Goal: Task Accomplishment & Management: Use online tool/utility

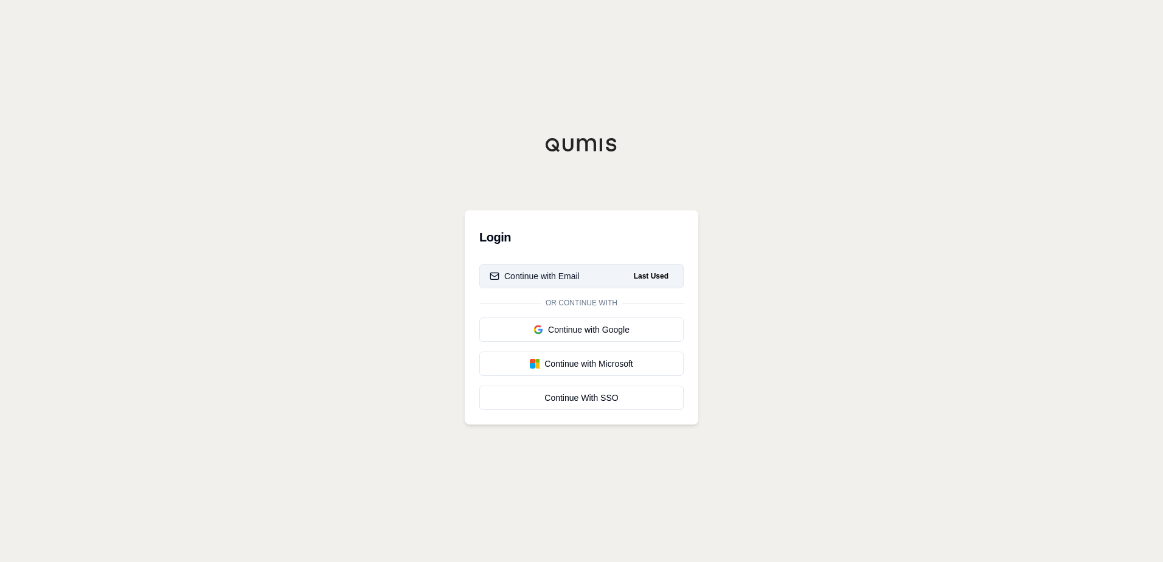
click at [618, 276] on button "Continue with Email Last Used" at bounding box center [581, 276] width 204 height 24
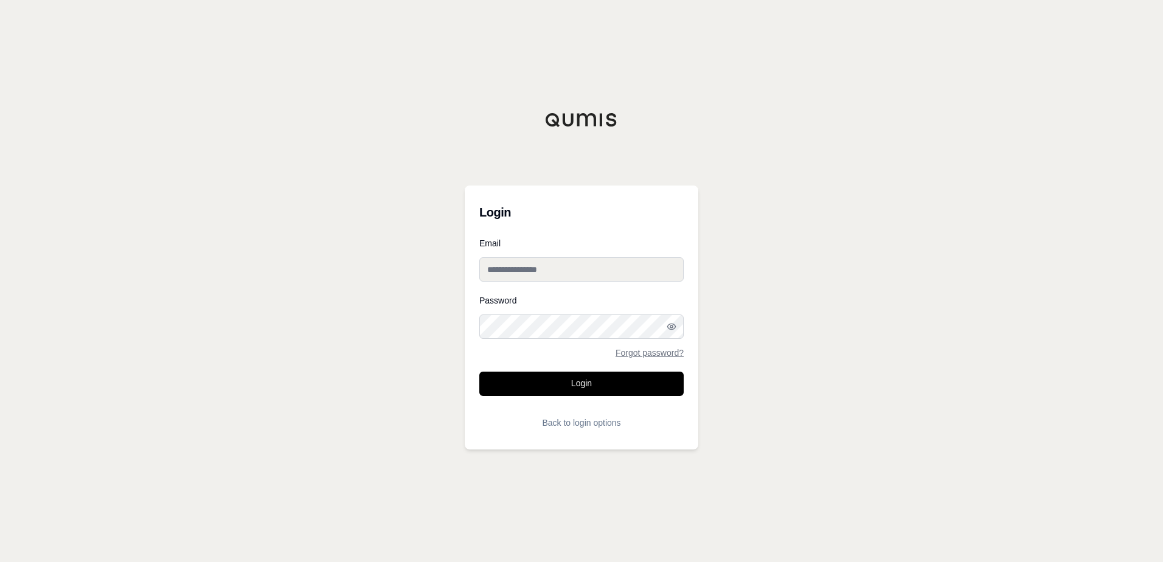
type input "**********"
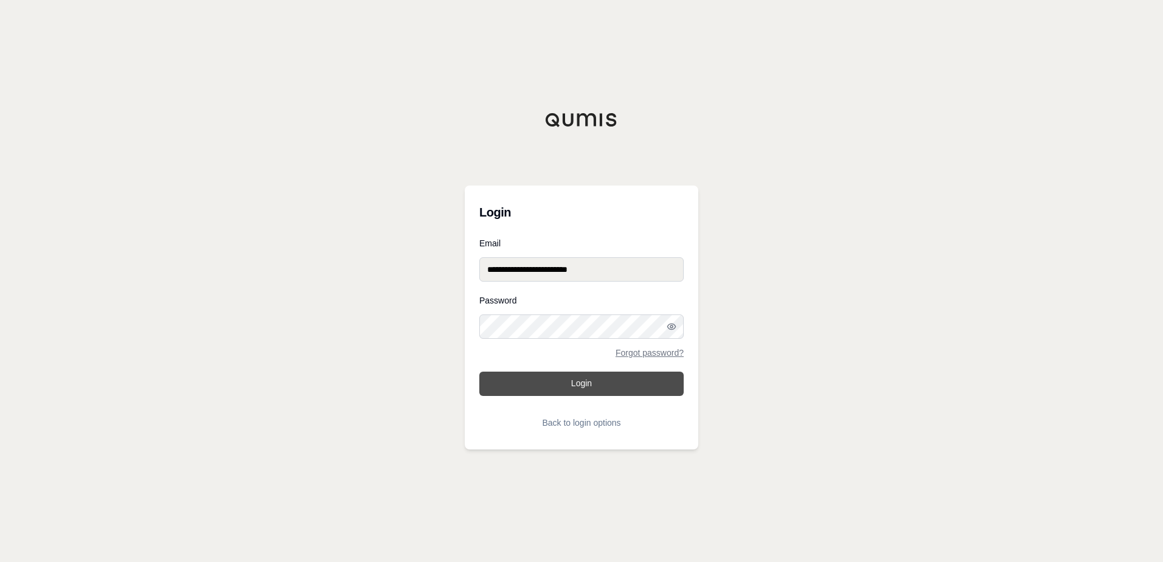
click at [588, 385] on button "Login" at bounding box center [581, 383] width 204 height 24
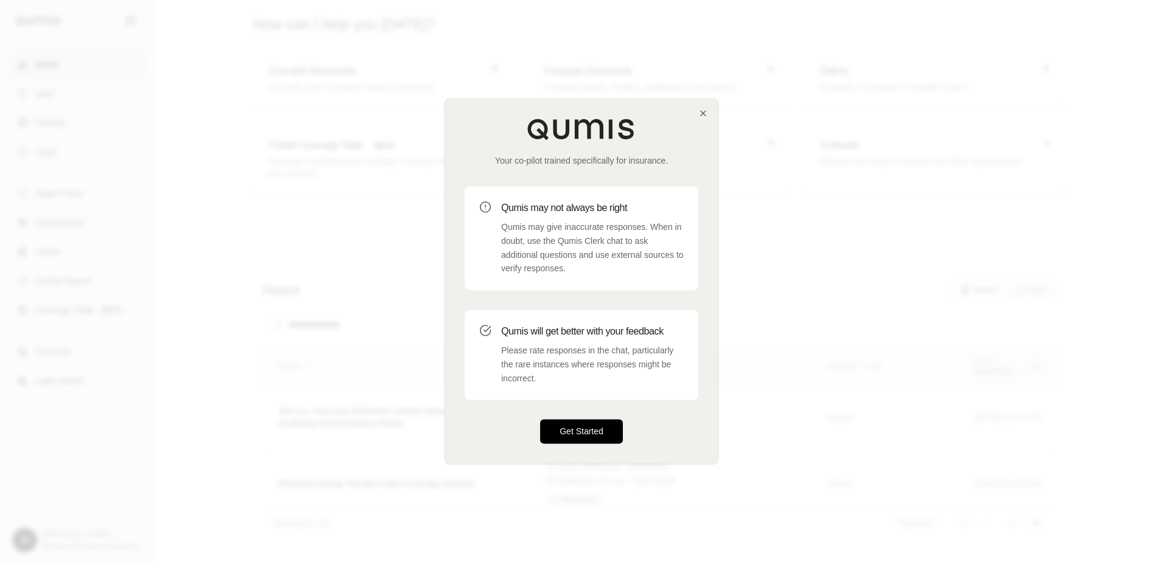
click at [582, 431] on button "Get Started" at bounding box center [581, 432] width 83 height 24
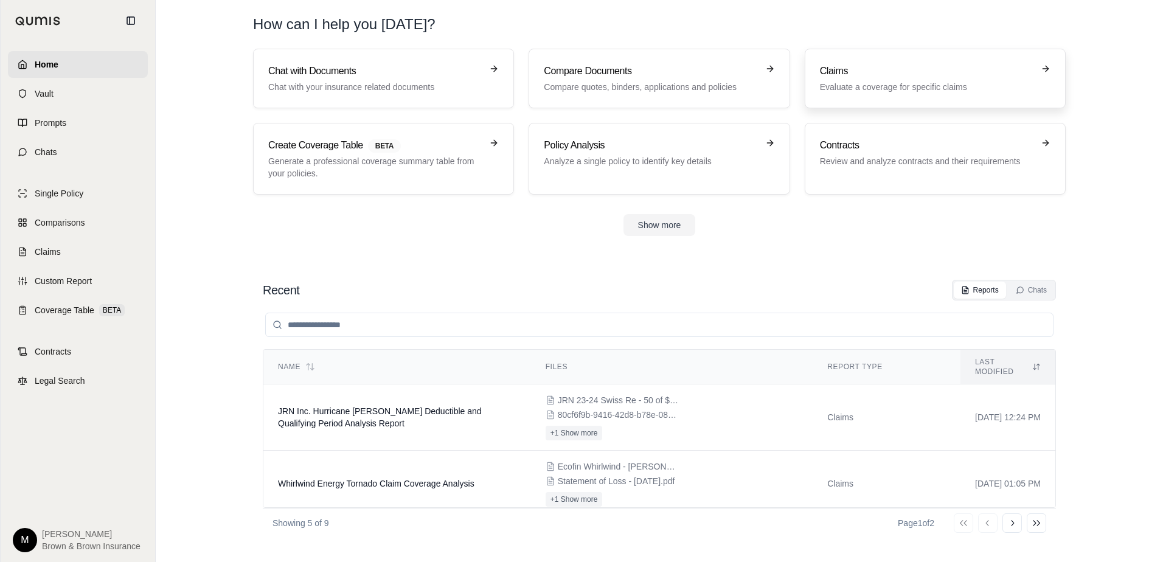
click at [920, 87] on p "Evaluate a coverage for specific claims" at bounding box center [926, 87] width 213 height 12
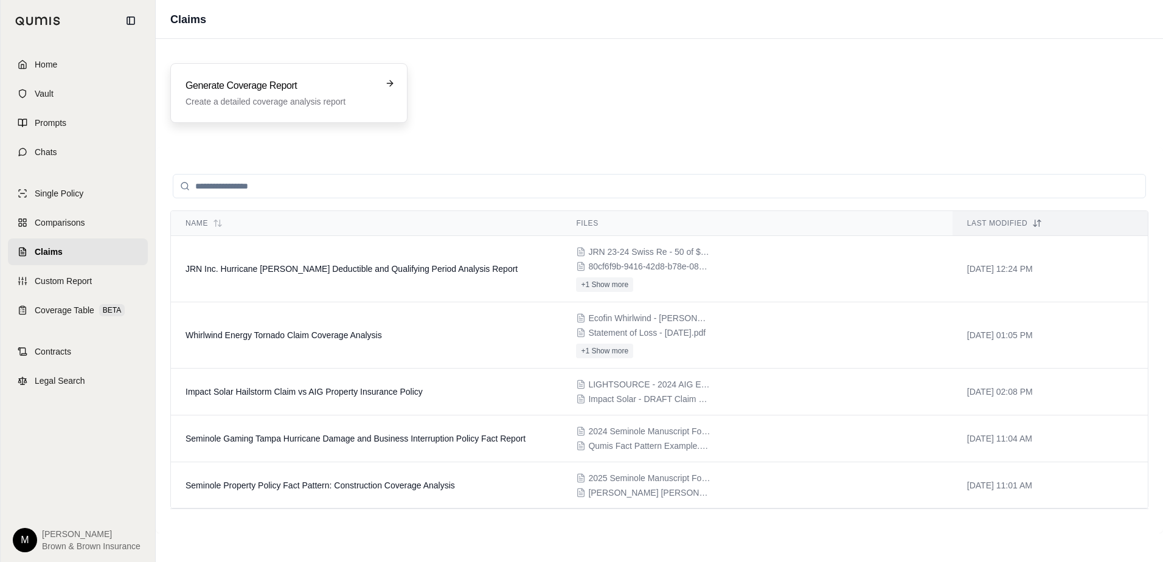
click at [286, 94] on div "Generate Coverage Report Create a detailed coverage analysis report" at bounding box center [280, 92] width 190 height 29
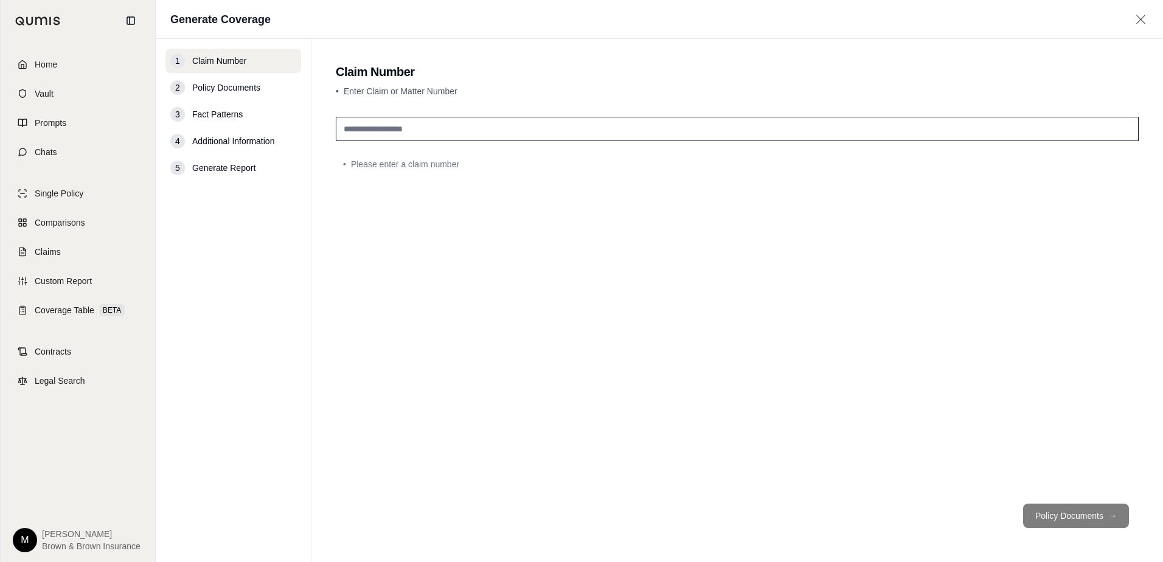
click at [365, 131] on input "text" at bounding box center [737, 129] width 803 height 24
type input "**********"
click at [1068, 516] on button "Policy Documents →" at bounding box center [1076, 515] width 106 height 24
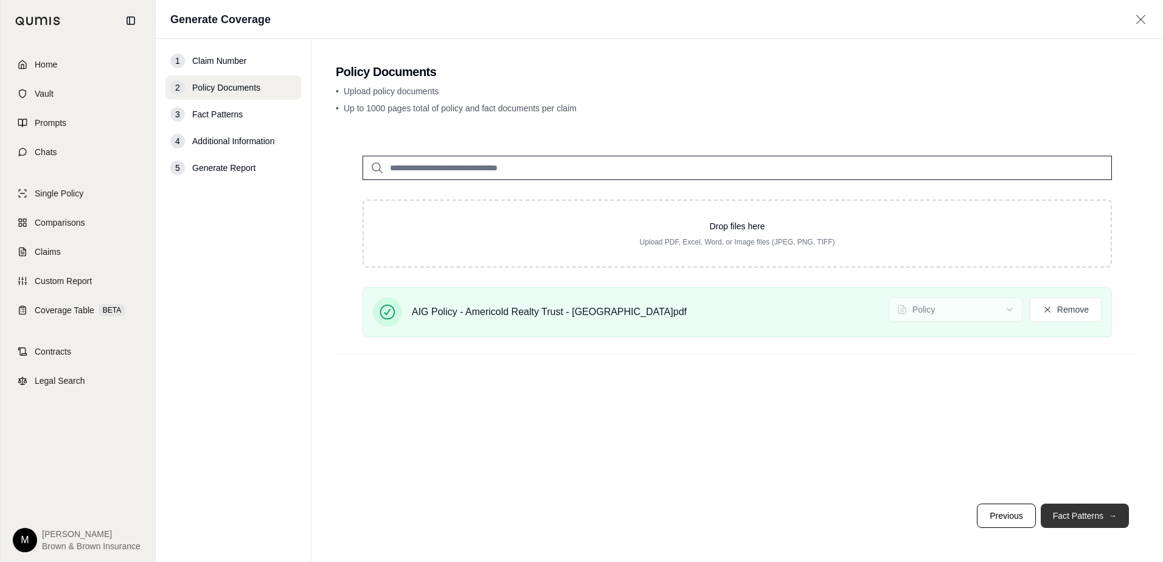
click at [1056, 510] on button "Fact Patterns →" at bounding box center [1084, 515] width 88 height 24
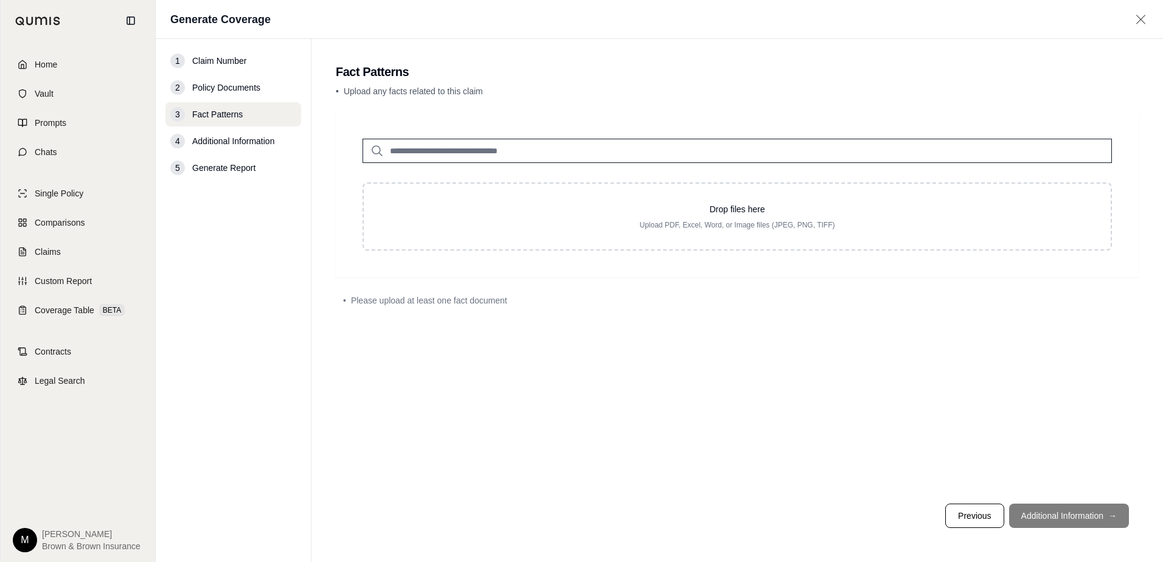
click at [429, 298] on span "Please upload at least one fact document" at bounding box center [429, 300] width 156 height 12
click at [453, 149] on input "search" at bounding box center [736, 151] width 749 height 24
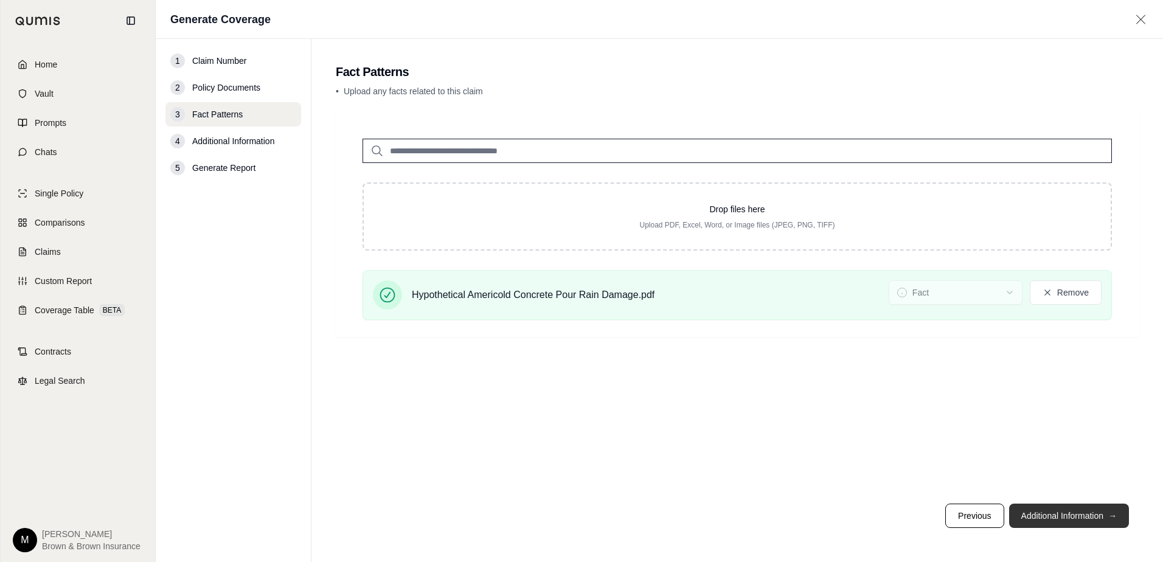
click at [1077, 517] on button "Additional Information →" at bounding box center [1069, 515] width 120 height 24
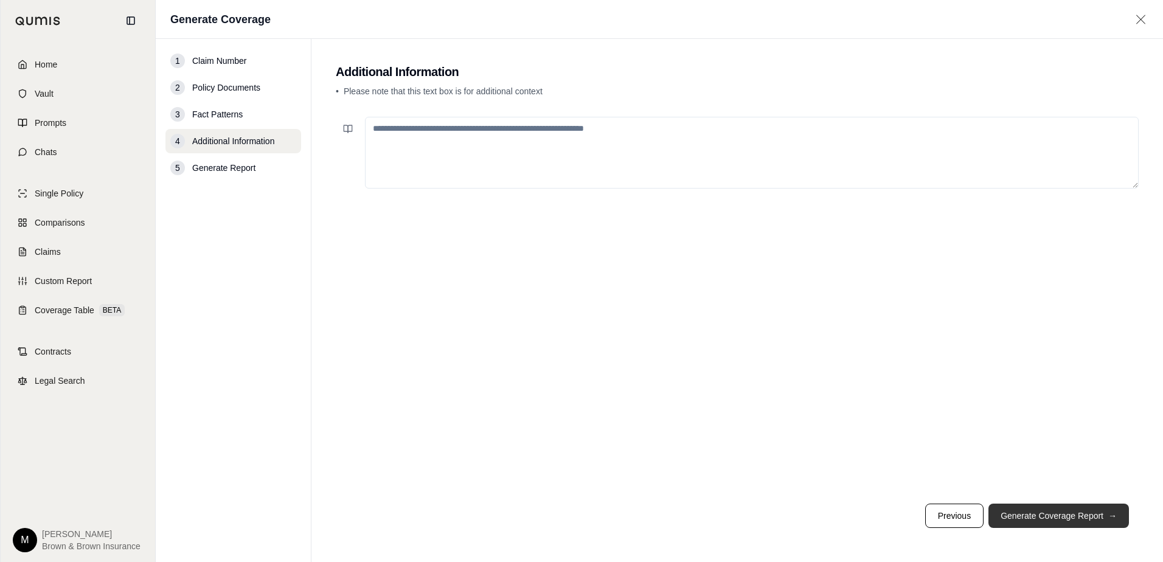
click at [1033, 516] on button "Generate Coverage Report →" at bounding box center [1058, 515] width 140 height 24
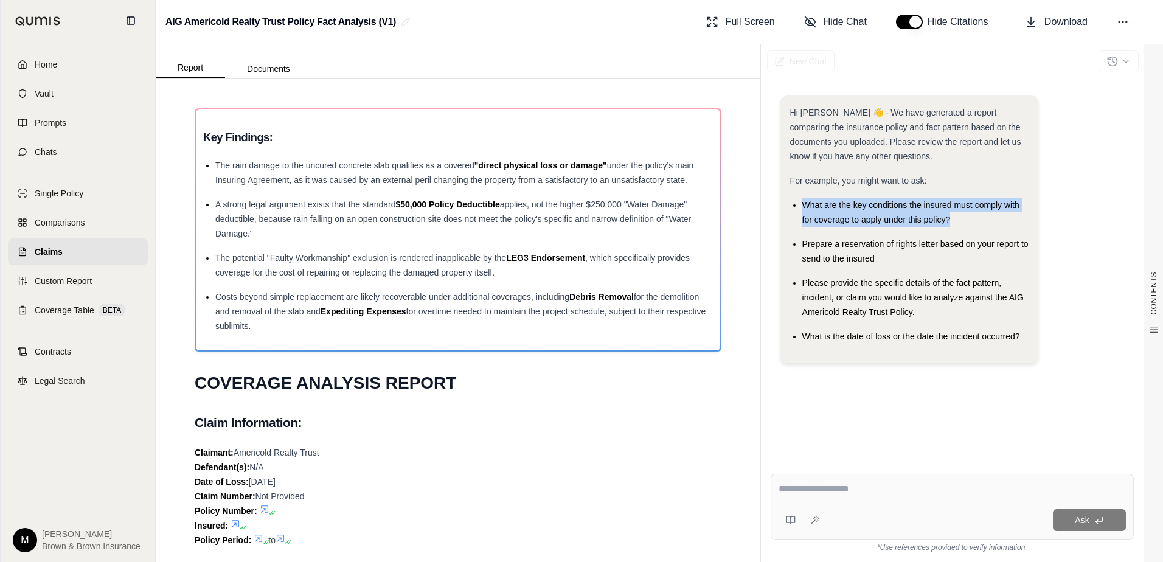
drag, startPoint x: 804, startPoint y: 203, endPoint x: 979, endPoint y: 223, distance: 176.2
click at [979, 223] on div "What are the key conditions the insured must comply with for coverage to apply …" at bounding box center [915, 212] width 226 height 29
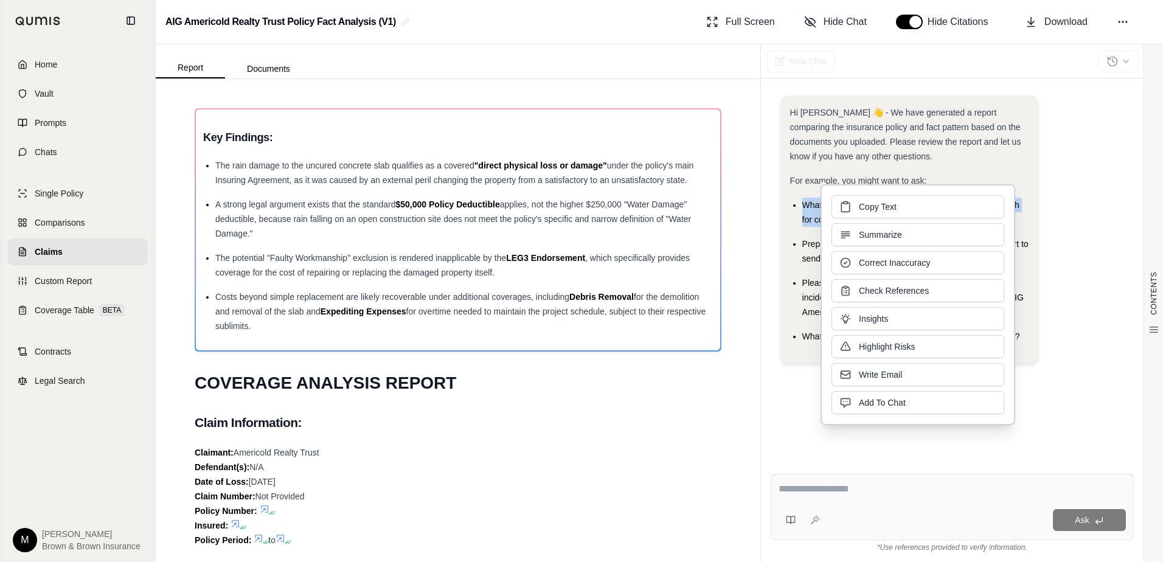
drag, startPoint x: 979, startPoint y: 223, endPoint x: 910, endPoint y: 210, distance: 70.5
click at [910, 210] on button "Copy Text" at bounding box center [917, 206] width 173 height 23
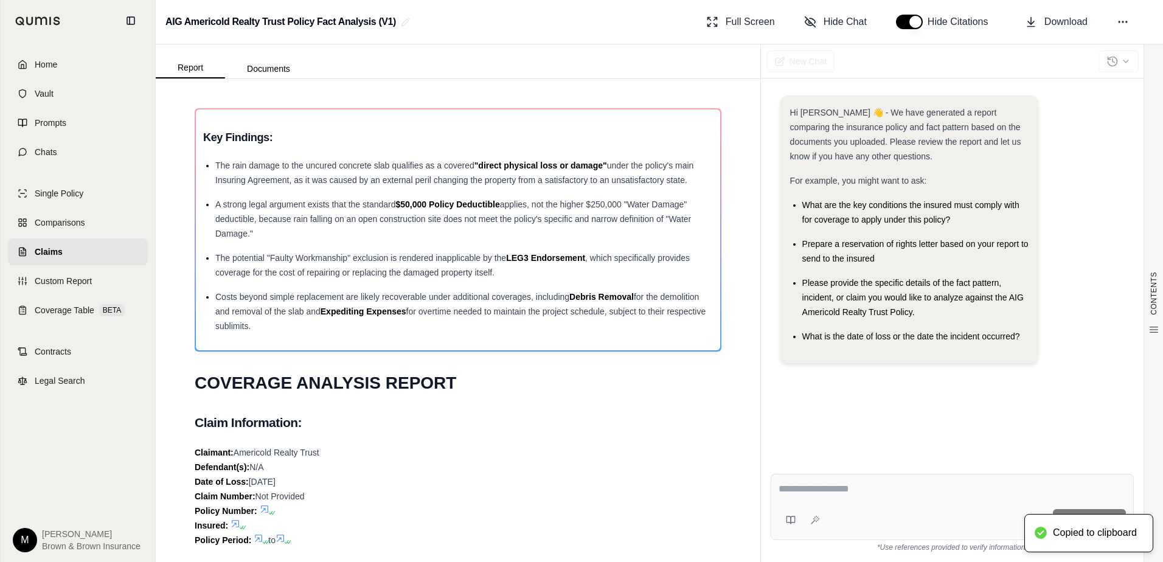
click at [819, 494] on textarea at bounding box center [951, 489] width 347 height 15
paste textarea "**********"
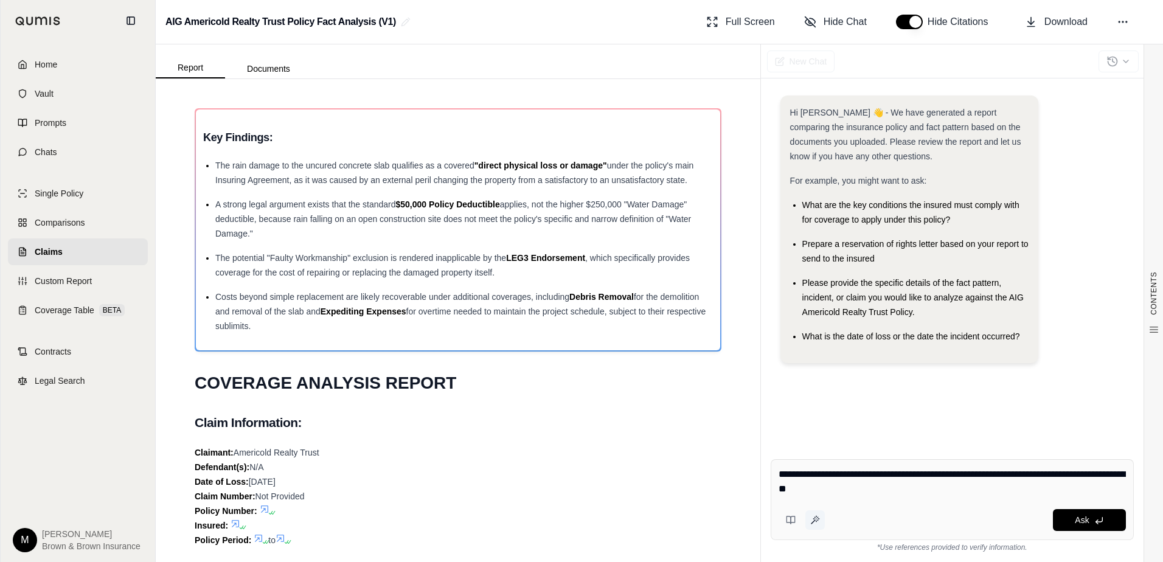
type textarea "**********"
click at [815, 524] on icon at bounding box center [815, 520] width 10 height 10
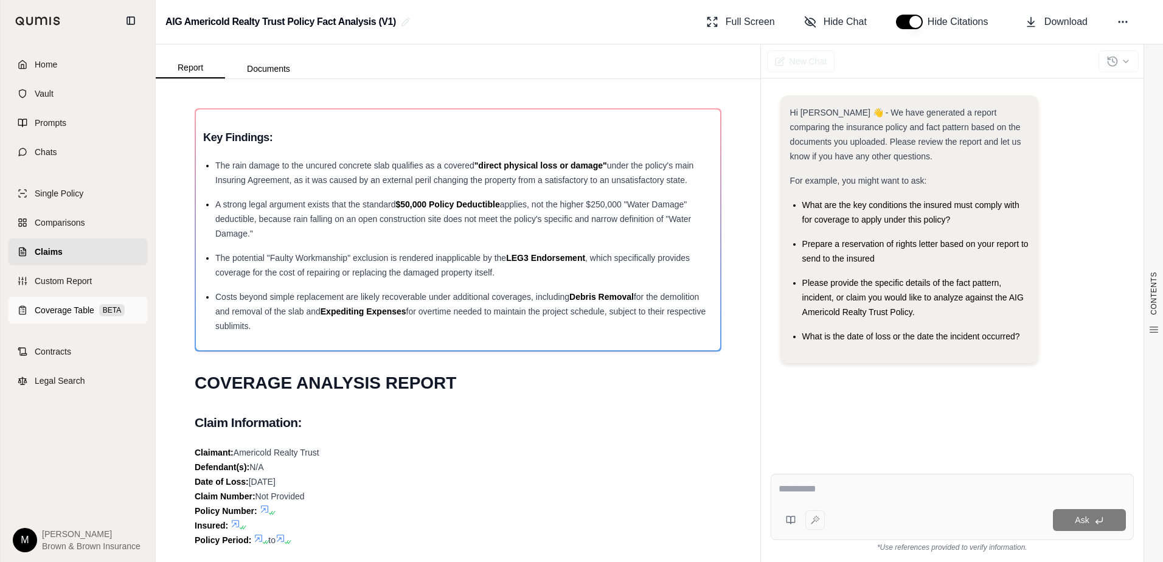
type textarea "**********"
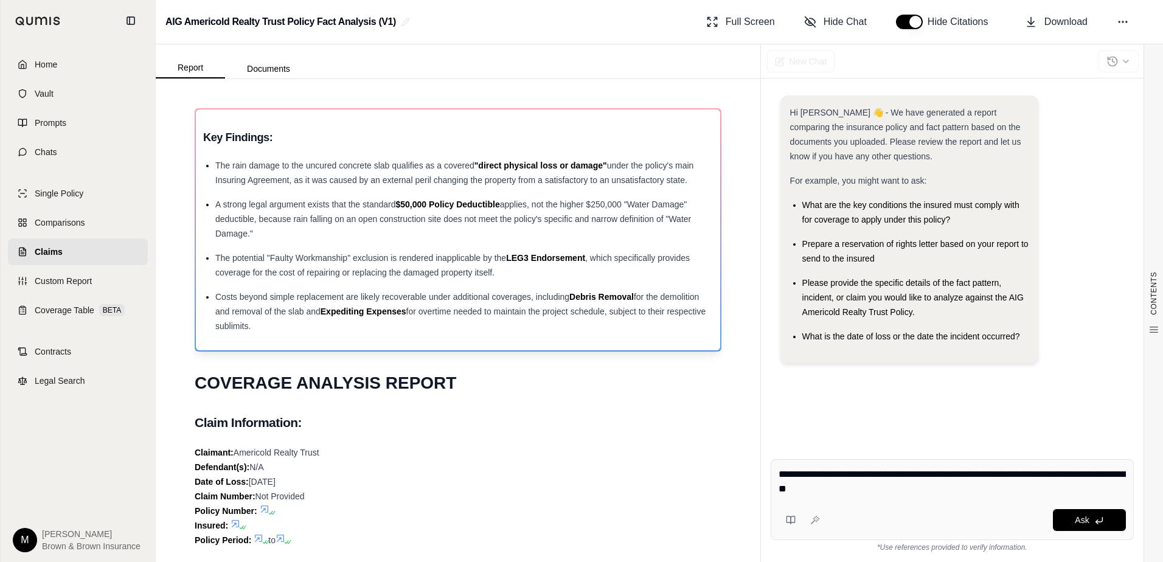
drag, startPoint x: 206, startPoint y: 137, endPoint x: 426, endPoint y: 326, distance: 290.2
click at [426, 326] on div "Key Findings: The rain damage to the uncured concrete slab qualifies as a cover…" at bounding box center [458, 229] width 510 height 207
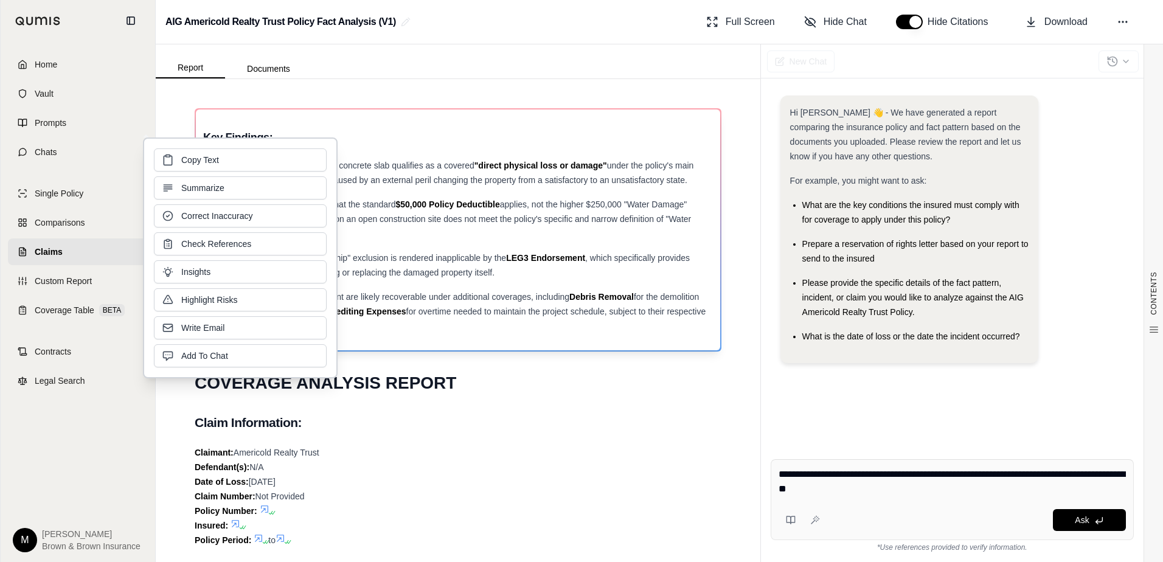
drag, startPoint x: 302, startPoint y: 176, endPoint x: 202, endPoint y: 162, distance: 100.0
click at [202, 162] on span "Copy Text" at bounding box center [200, 160] width 38 height 12
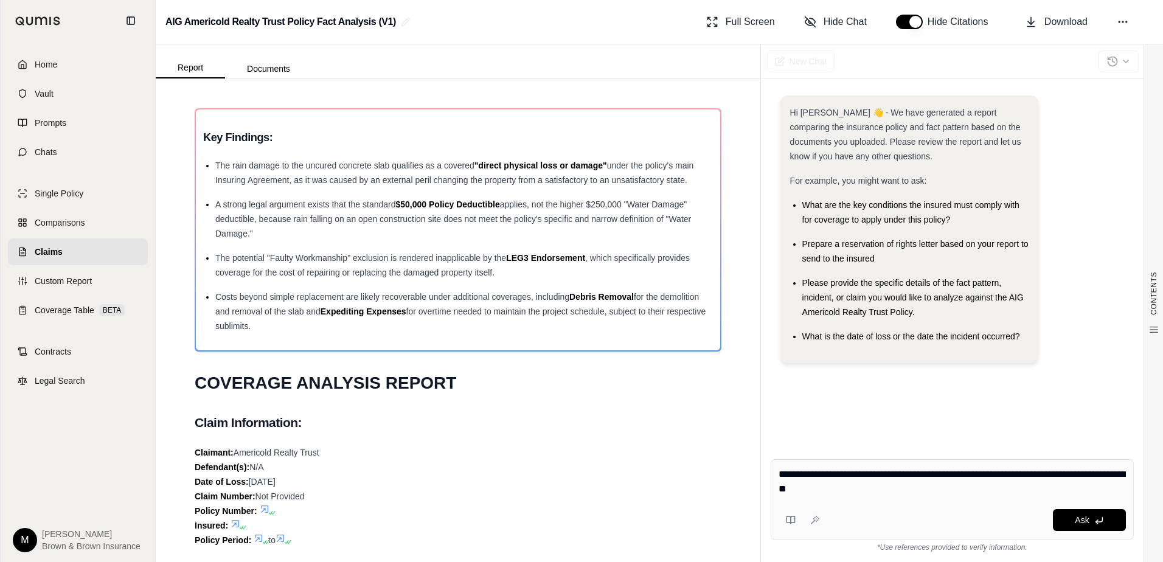
click at [882, 504] on div "**********" at bounding box center [951, 499] width 363 height 81
click at [1071, 522] on button "Ask" at bounding box center [1088, 520] width 73 height 22
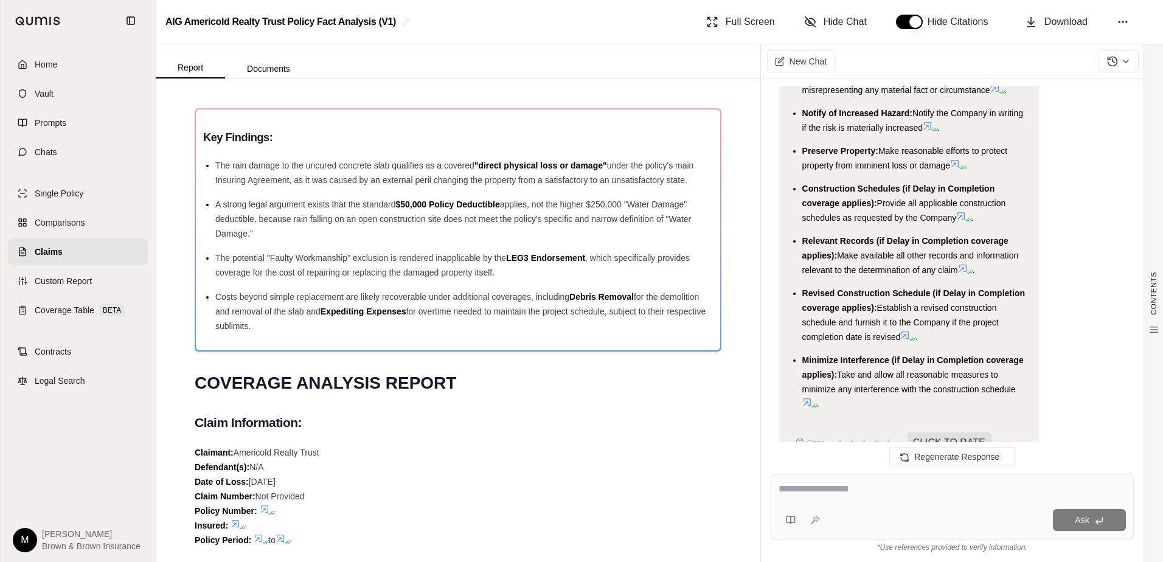
scroll to position [2562, 0]
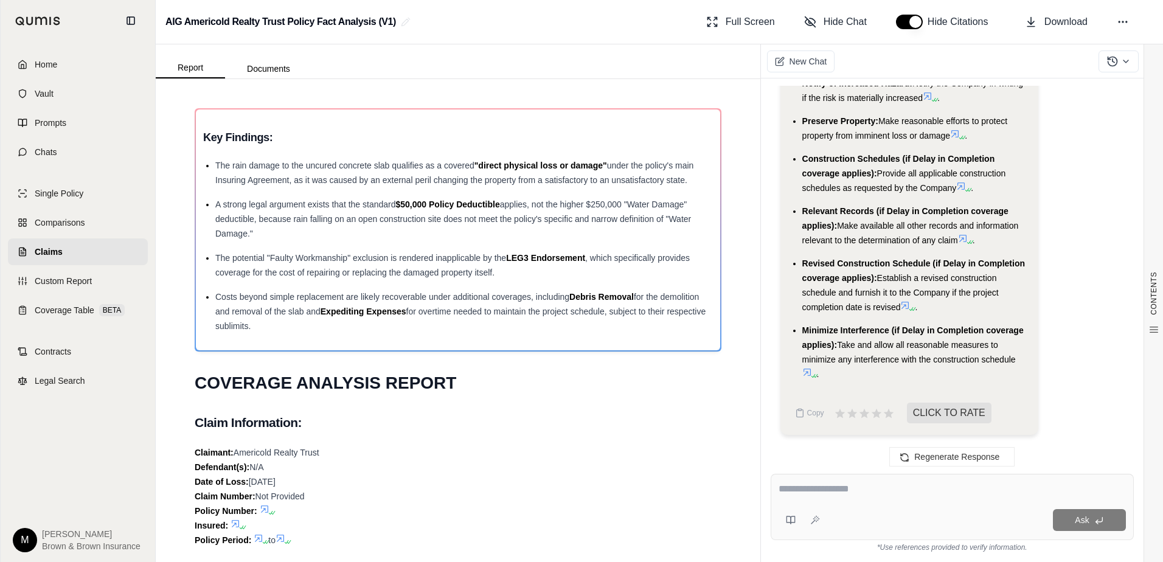
click at [796, 491] on textarea at bounding box center [951, 489] width 347 height 15
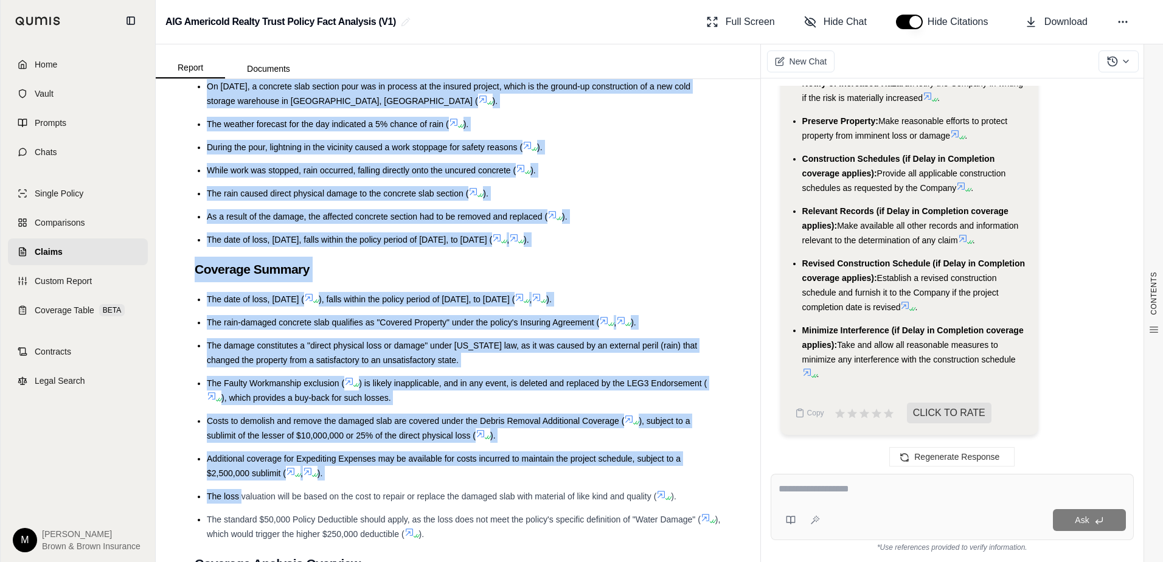
scroll to position [669, 0]
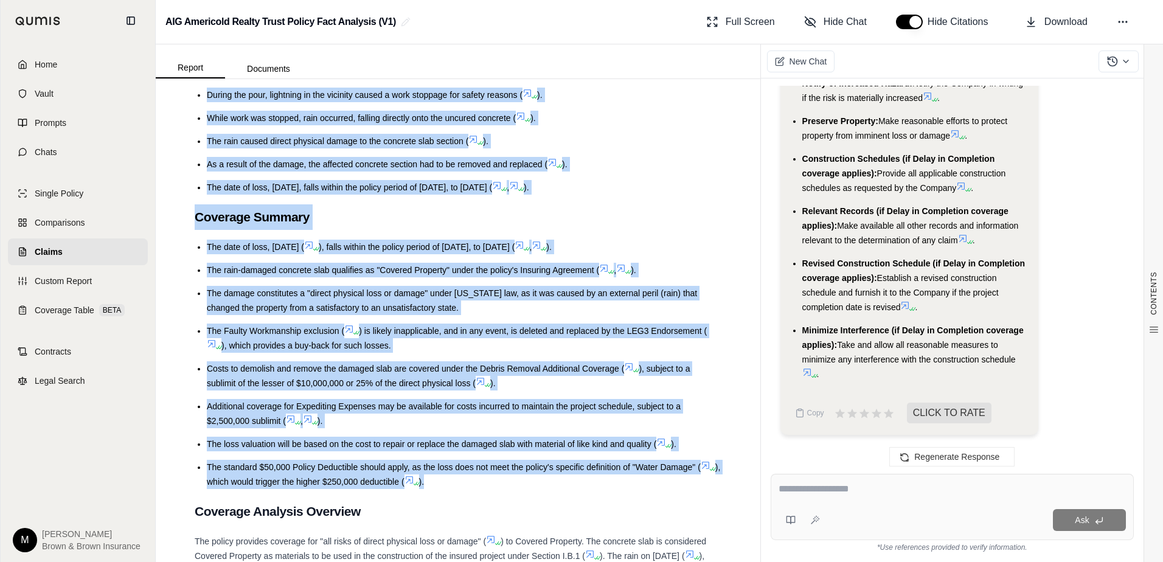
drag, startPoint x: 196, startPoint y: 183, endPoint x: 451, endPoint y: 485, distance: 395.2
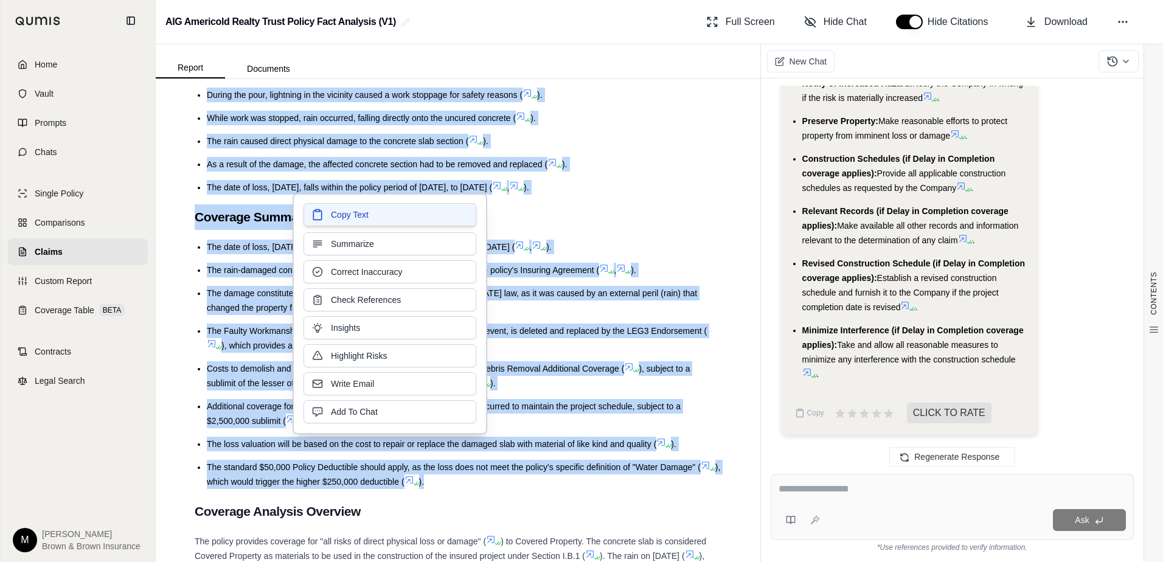
click at [344, 219] on span "Copy Text" at bounding box center [350, 215] width 38 height 12
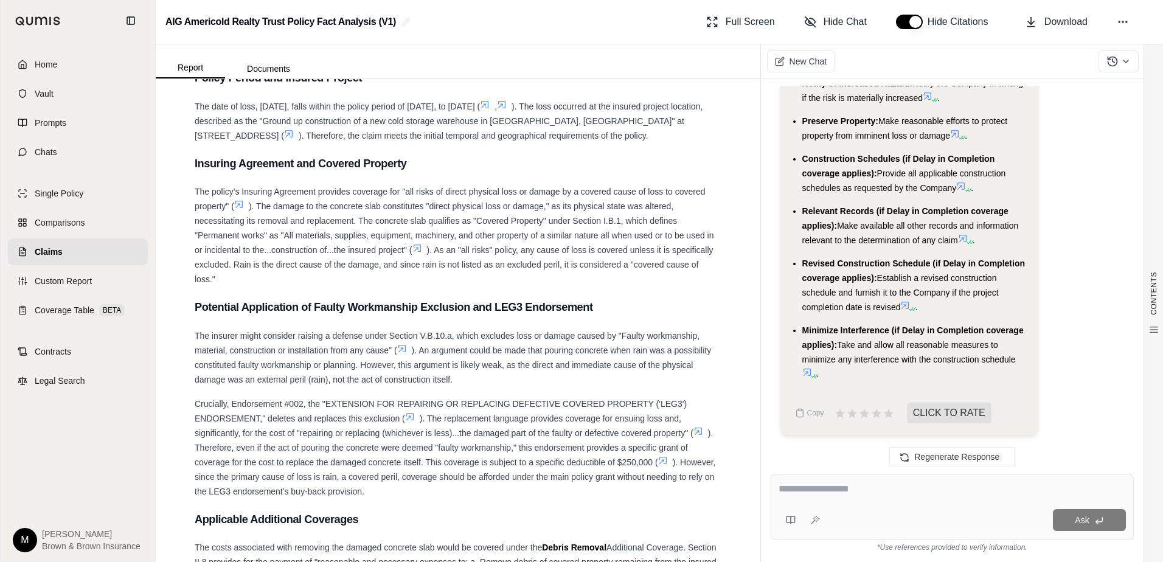
scroll to position [1702, 0]
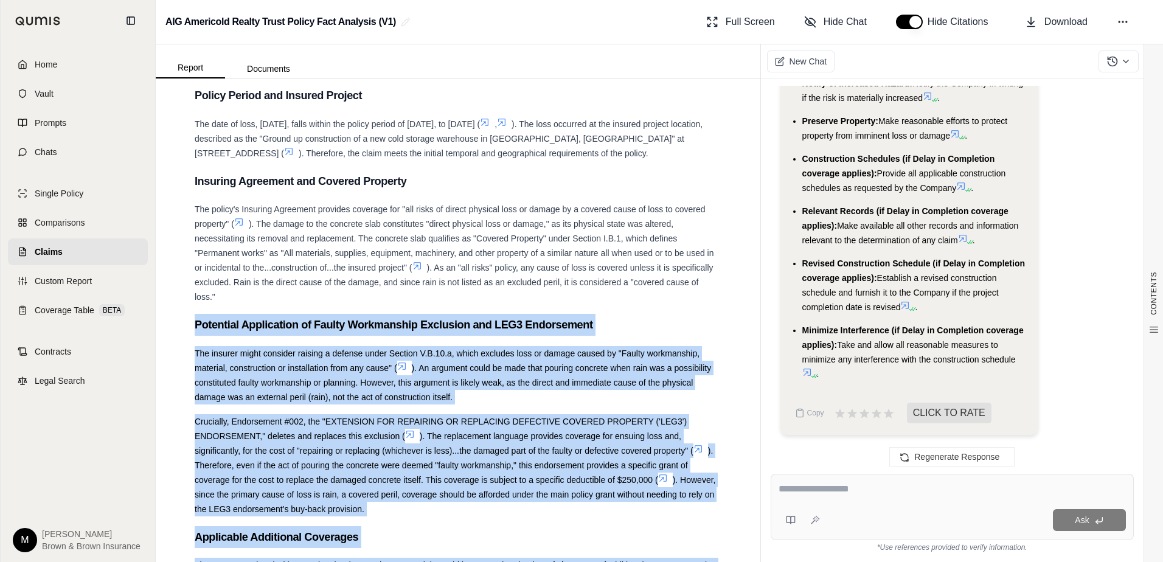
scroll to position [1885, 0]
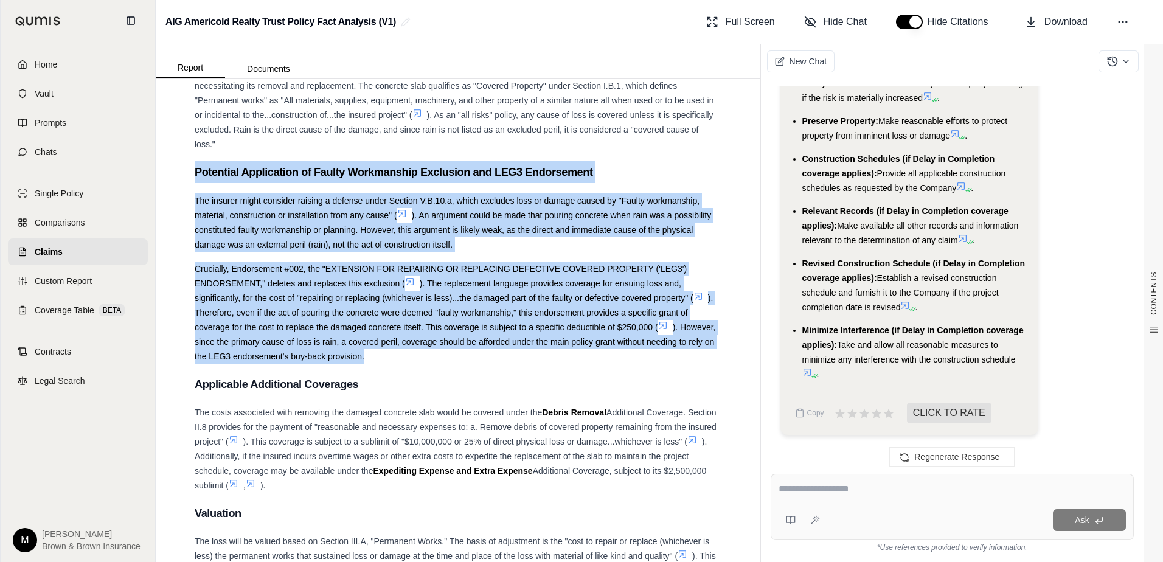
drag, startPoint x: 197, startPoint y: 353, endPoint x: 437, endPoint y: 356, distance: 240.2
click at [437, 356] on div "Key Findings: The rain damage to the uncured concrete slab qualifies as a cover…" at bounding box center [458, 422] width 527 height 4406
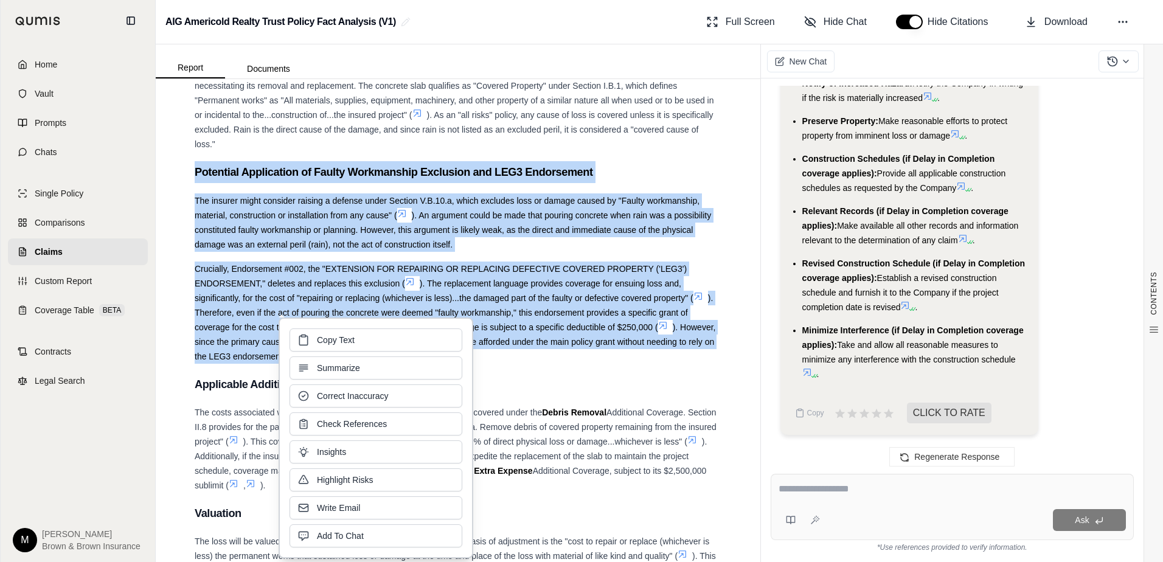
drag, startPoint x: 437, startPoint y: 356, endPoint x: 361, endPoint y: 344, distance: 77.5
click at [361, 344] on button "Copy Text" at bounding box center [375, 339] width 173 height 23
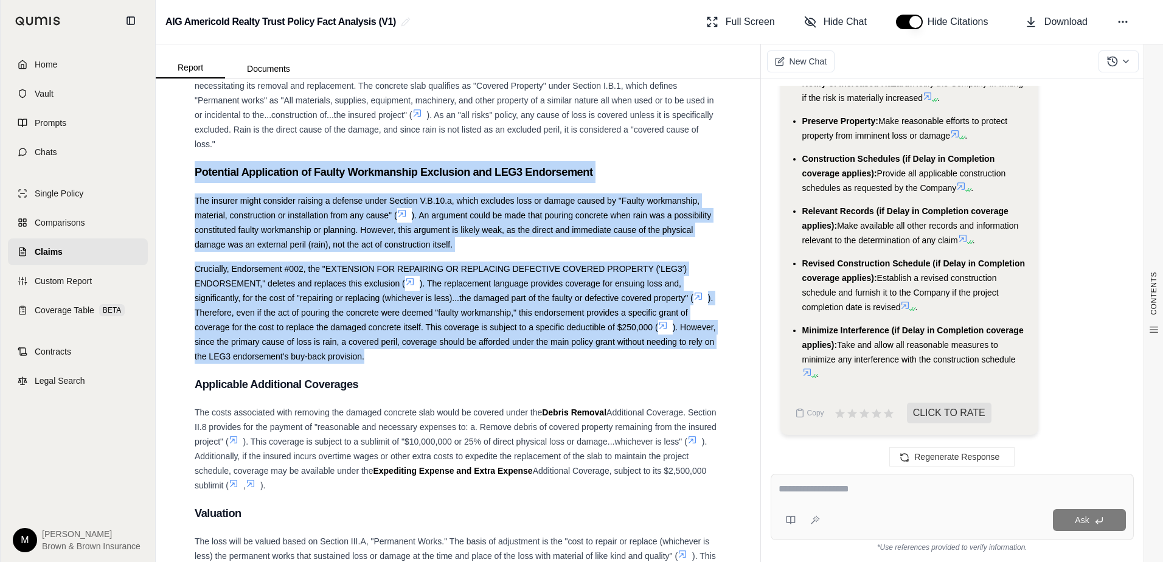
click at [855, 488] on textarea at bounding box center [951, 489] width 347 height 15
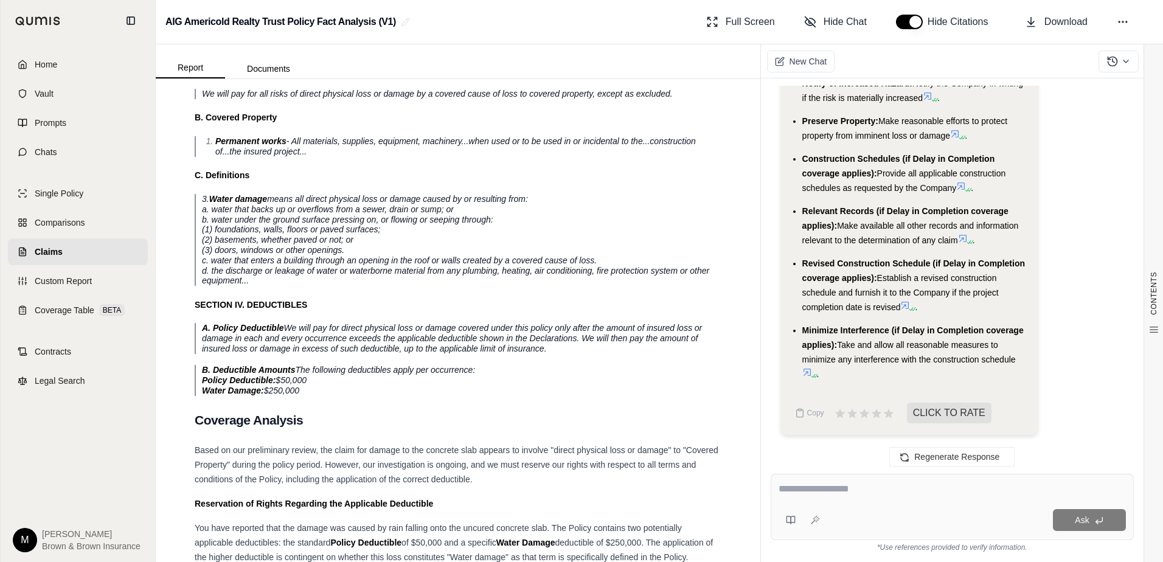
scroll to position [3357, 0]
click at [781, 487] on textarea at bounding box center [951, 489] width 347 height 15
type textarea "**********"
click at [820, 519] on button at bounding box center [814, 519] width 19 height 19
type textarea "**********"
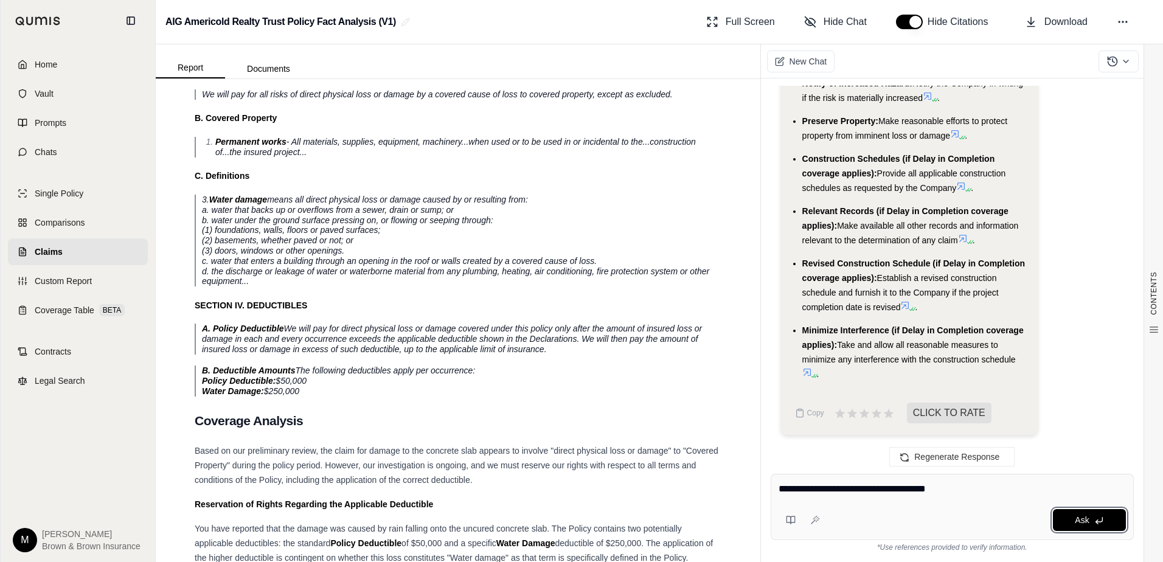
drag, startPoint x: 1077, startPoint y: 524, endPoint x: 934, endPoint y: 560, distance: 147.3
click at [1077, 524] on span "Ask" at bounding box center [1081, 520] width 14 height 10
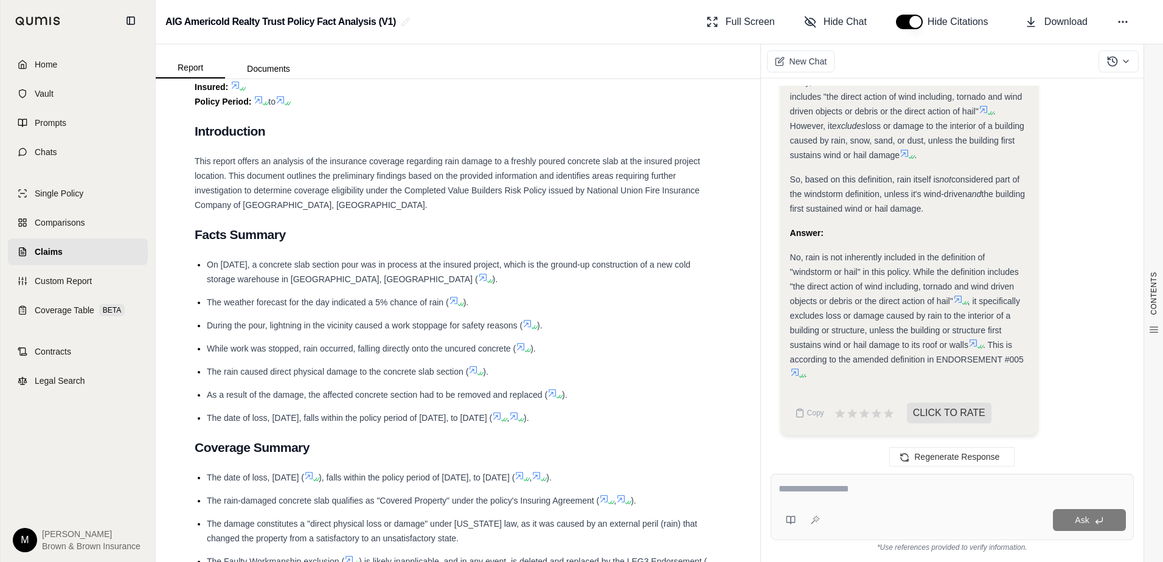
scroll to position [0, 0]
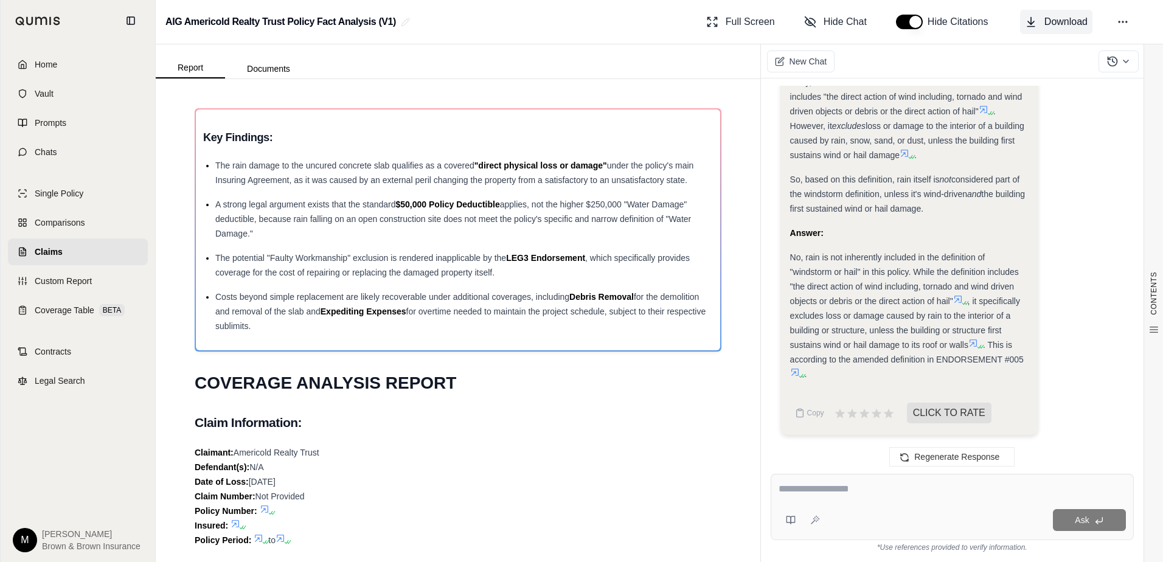
click at [1057, 20] on span "Download" at bounding box center [1065, 22] width 43 height 15
